Goal: Complete application form

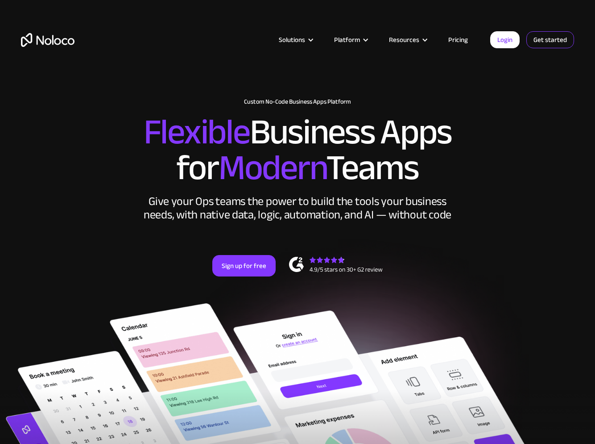
click at [549, 37] on link "Get started" at bounding box center [551, 39] width 48 height 17
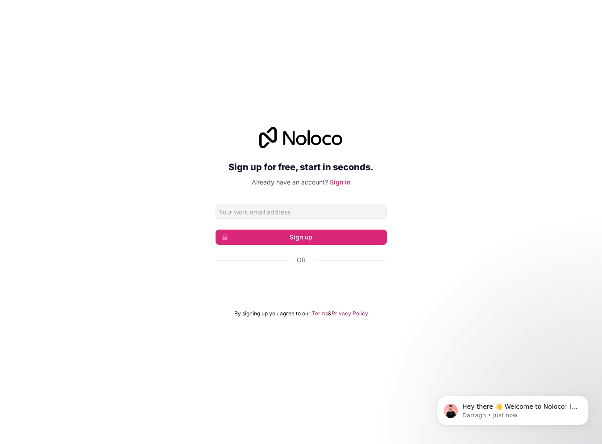
click at [302, 294] on div at bounding box center [301, 285] width 171 height 21
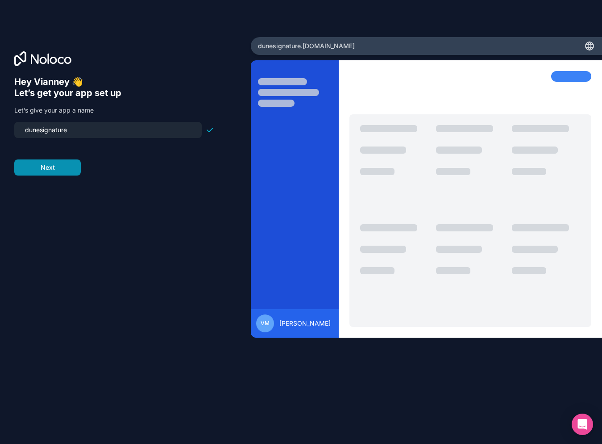
click at [70, 172] on button "Next" at bounding box center [47, 167] width 66 height 16
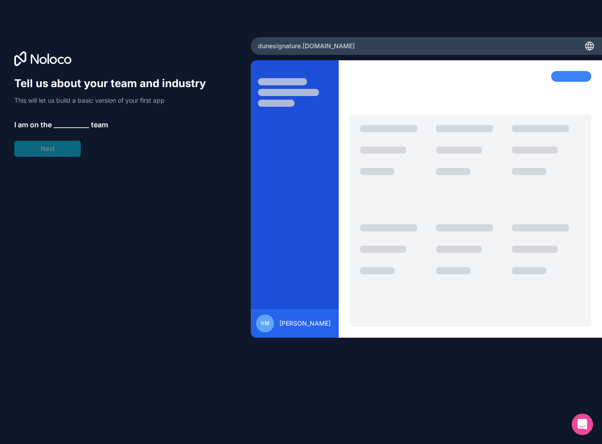
click at [59, 150] on div "Tell us about your team and industry This will let us build a basic version of …" at bounding box center [114, 116] width 200 height 80
click at [64, 121] on span "__________" at bounding box center [72, 124] width 36 height 11
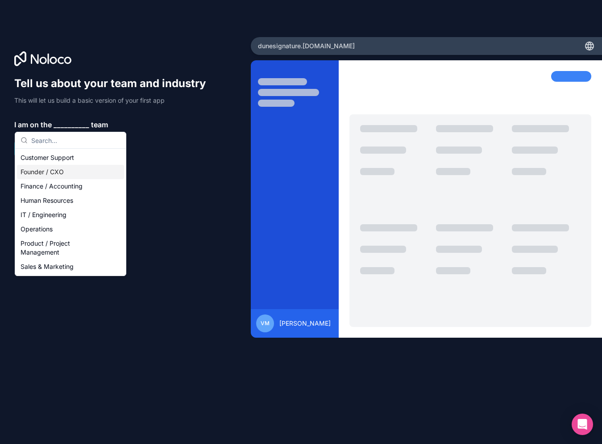
click at [71, 176] on div "Founder / CXO" at bounding box center [70, 172] width 107 height 14
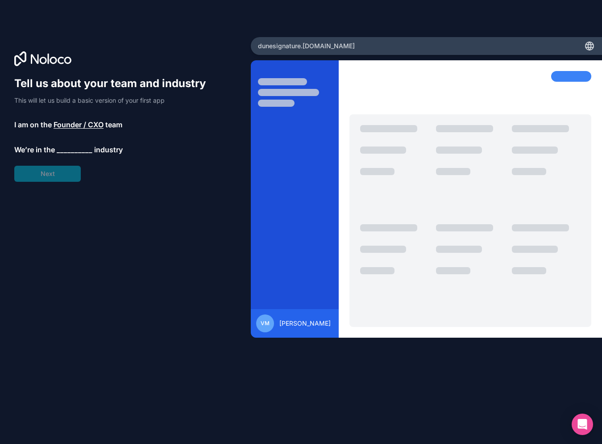
click at [76, 147] on span "__________" at bounding box center [75, 149] width 36 height 11
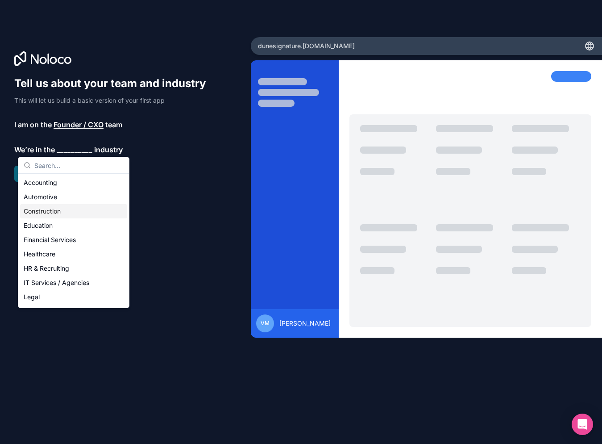
click at [58, 209] on div "Construction" at bounding box center [73, 211] width 107 height 14
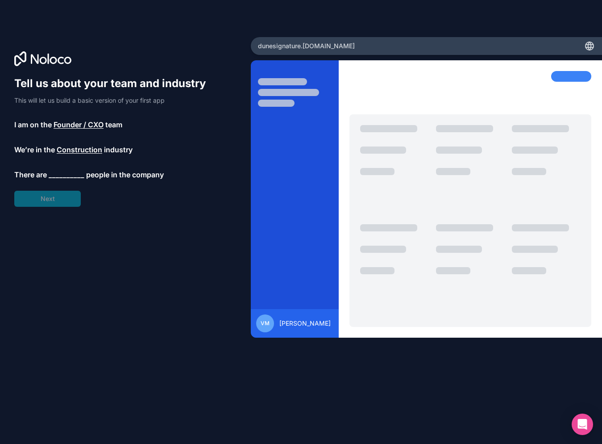
click at [64, 176] on span "__________" at bounding box center [67, 174] width 36 height 11
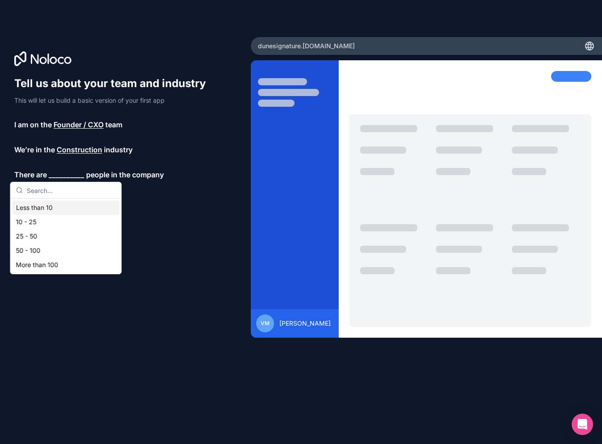
click at [54, 212] on div "Less than 10" at bounding box center [65, 207] width 107 height 14
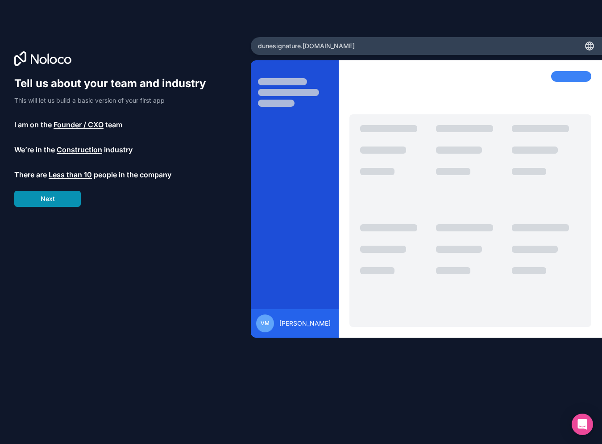
click at [59, 204] on button "Next" at bounding box center [47, 199] width 66 height 16
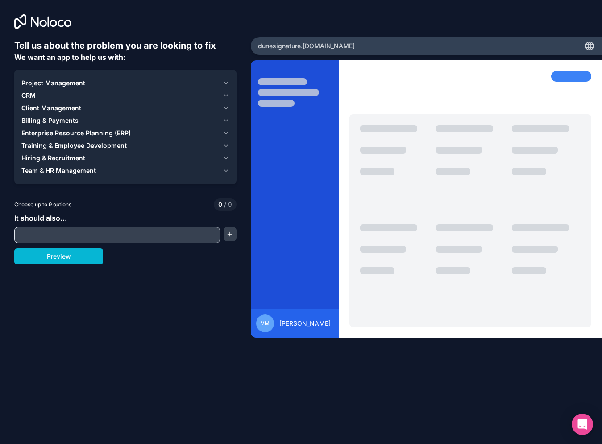
click at [120, 235] on input "text" at bounding box center [117, 234] width 201 height 12
type input "Stock manage"
type input "Inventory Management"
click at [233, 237] on button "button" at bounding box center [230, 234] width 13 height 14
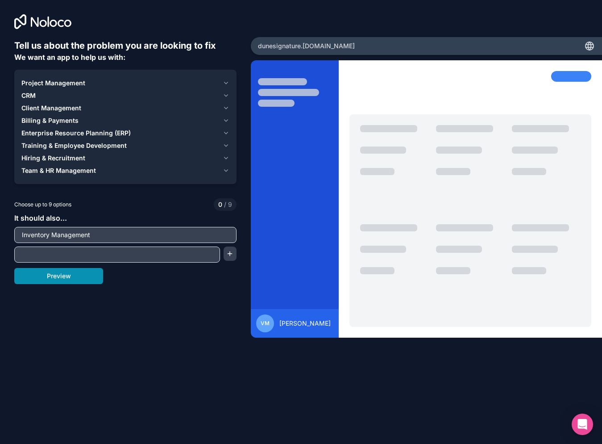
click at [80, 275] on button "Preview" at bounding box center [58, 276] width 89 height 16
click at [128, 261] on div at bounding box center [117, 254] width 206 height 16
click at [134, 254] on input "text" at bounding box center [117, 254] width 201 height 12
click at [221, 82] on button "Project Management" at bounding box center [125, 83] width 208 height 12
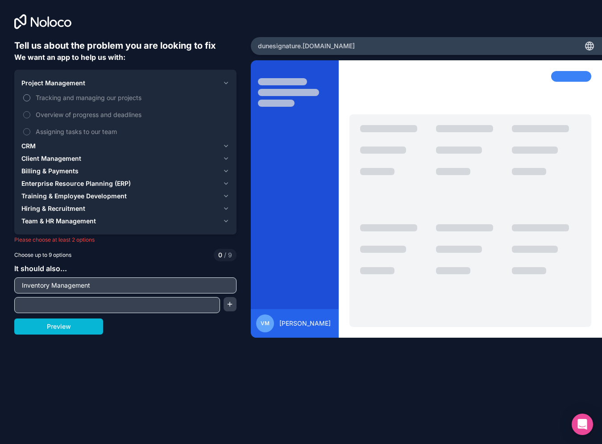
click at [56, 94] on span "Tracking and managing our projects" at bounding box center [132, 97] width 192 height 9
click at [30, 94] on button "Tracking and managing our projects" at bounding box center [26, 97] width 7 height 7
click at [67, 114] on span "Overview of progress and deadlines" at bounding box center [132, 114] width 192 height 9
click at [30, 114] on button "Overview of progress and deadlines" at bounding box center [26, 114] width 7 height 7
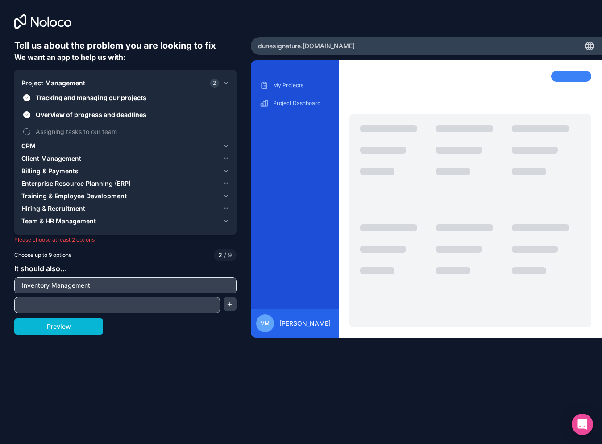
click at [78, 134] on span "Assigning tasks to our team" at bounding box center [132, 131] width 192 height 9
click at [30, 134] on button "Assigning tasks to our team" at bounding box center [26, 131] width 7 height 7
click at [105, 146] on div "CRM" at bounding box center [120, 145] width 198 height 9
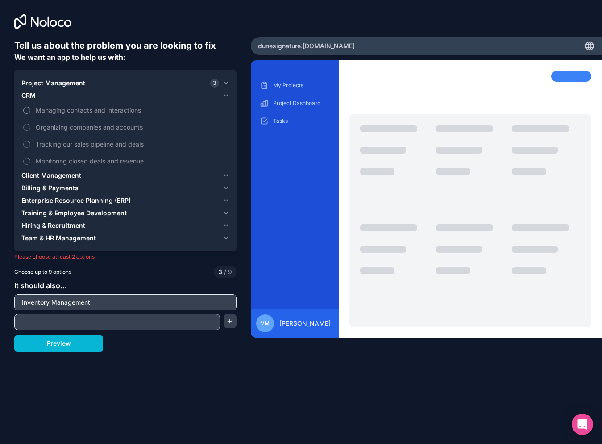
click at [82, 109] on span "Managing contacts and interactions" at bounding box center [132, 109] width 192 height 9
click at [30, 109] on button "Managing contacts and interactions" at bounding box center [26, 110] width 7 height 7
click at [77, 126] on span "Organizing companies and accounts" at bounding box center [132, 126] width 192 height 9
click at [30, 126] on button "Organizing companies and accounts" at bounding box center [26, 127] width 7 height 7
click at [134, 142] on span "Tracking our sales pipeline and deals" at bounding box center [132, 143] width 192 height 9
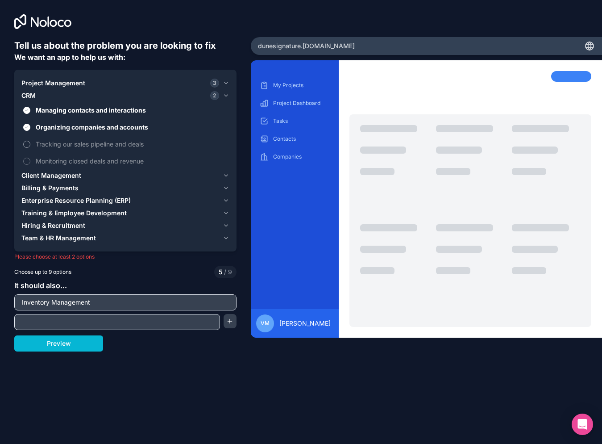
click at [30, 142] on button "Tracking our sales pipeline and deals" at bounding box center [26, 144] width 7 height 7
click at [130, 160] on span "Monitoring closed deals and revenue" at bounding box center [132, 160] width 192 height 9
click at [30, 160] on button "Monitoring closed deals and revenue" at bounding box center [26, 161] width 7 height 7
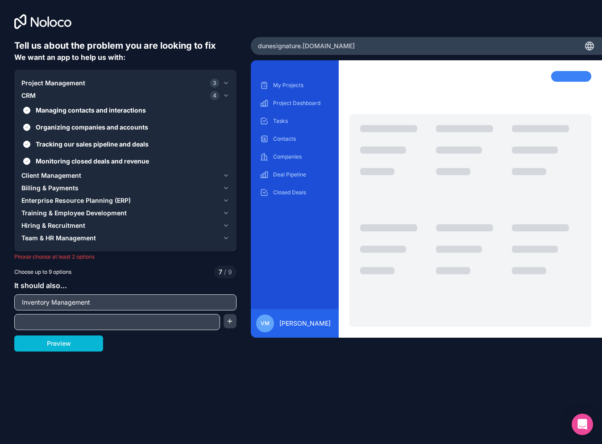
click at [83, 175] on div "Client Management" at bounding box center [120, 175] width 198 height 9
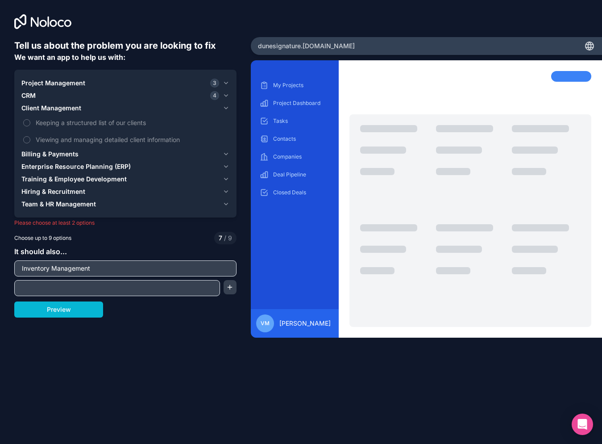
click at [66, 155] on span "Billing & Payments" at bounding box center [49, 154] width 57 height 9
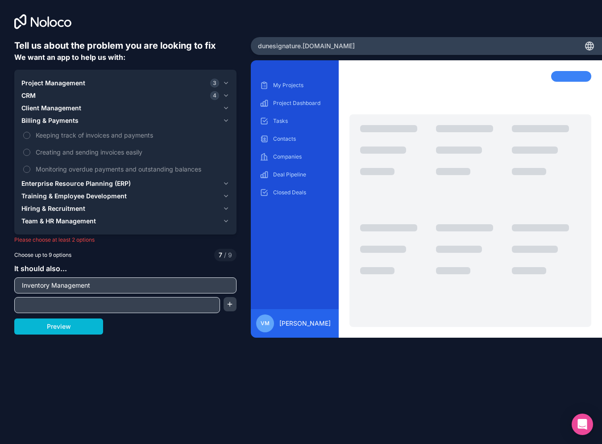
click at [67, 184] on span "Enterprise Resource Planning (ERP)" at bounding box center [75, 183] width 109 height 9
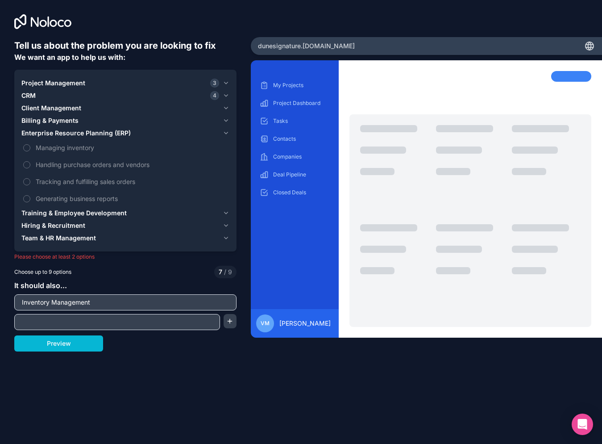
click at [220, 302] on input "Inventory Management" at bounding box center [126, 302] width 218 height 12
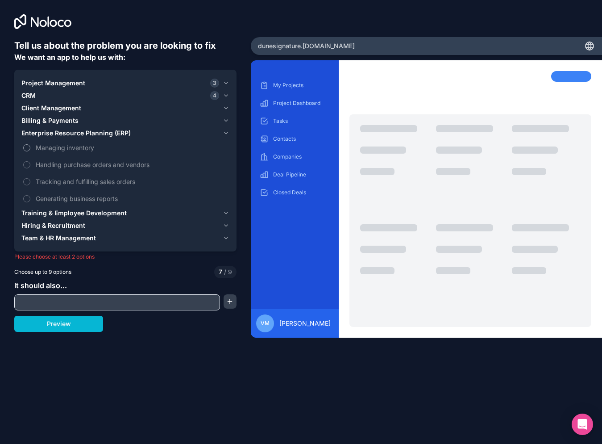
click at [85, 147] on span "Managing inventory" at bounding box center [132, 147] width 192 height 9
click at [30, 147] on button "Managing inventory" at bounding box center [26, 147] width 7 height 7
click at [103, 212] on span "Training & Employee Development" at bounding box center [73, 212] width 105 height 9
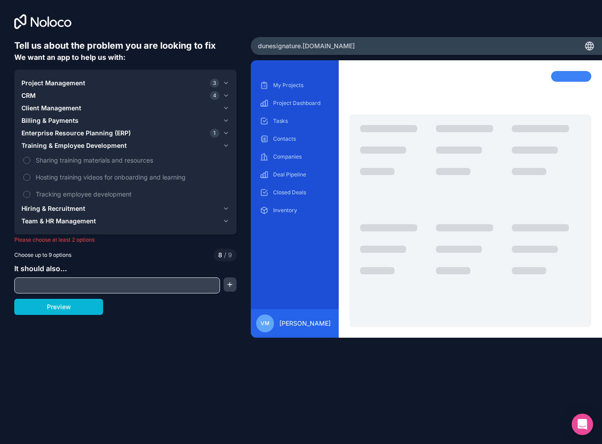
click at [73, 207] on span "Hiring & Recruitment" at bounding box center [53, 208] width 64 height 9
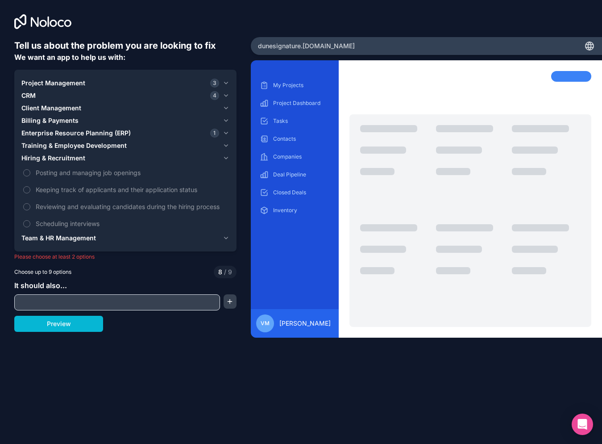
click at [81, 237] on span "Team & HR Management" at bounding box center [58, 237] width 75 height 9
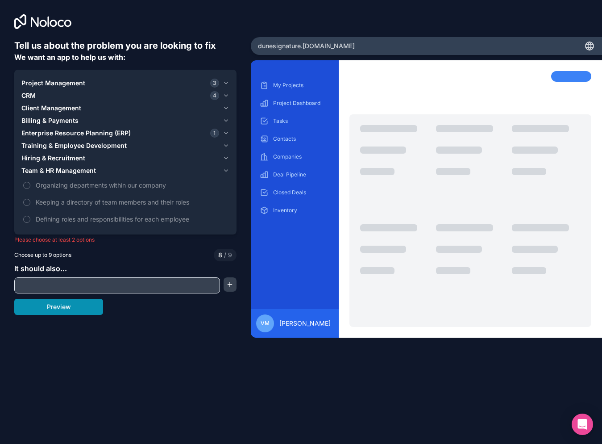
click at [93, 307] on button "Preview" at bounding box center [58, 307] width 89 height 16
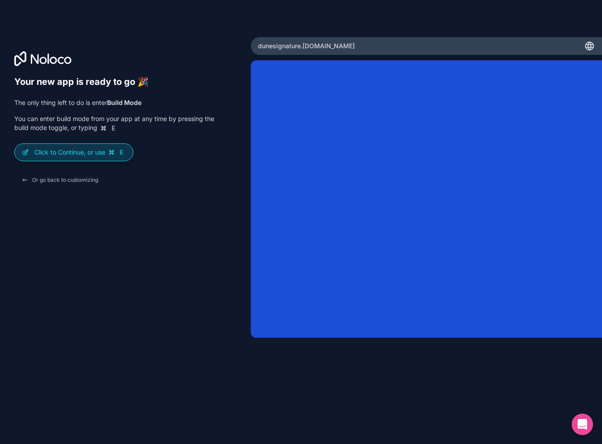
click at [111, 155] on icon at bounding box center [111, 152] width 7 height 7
